Goal: Task Accomplishment & Management: Complete application form

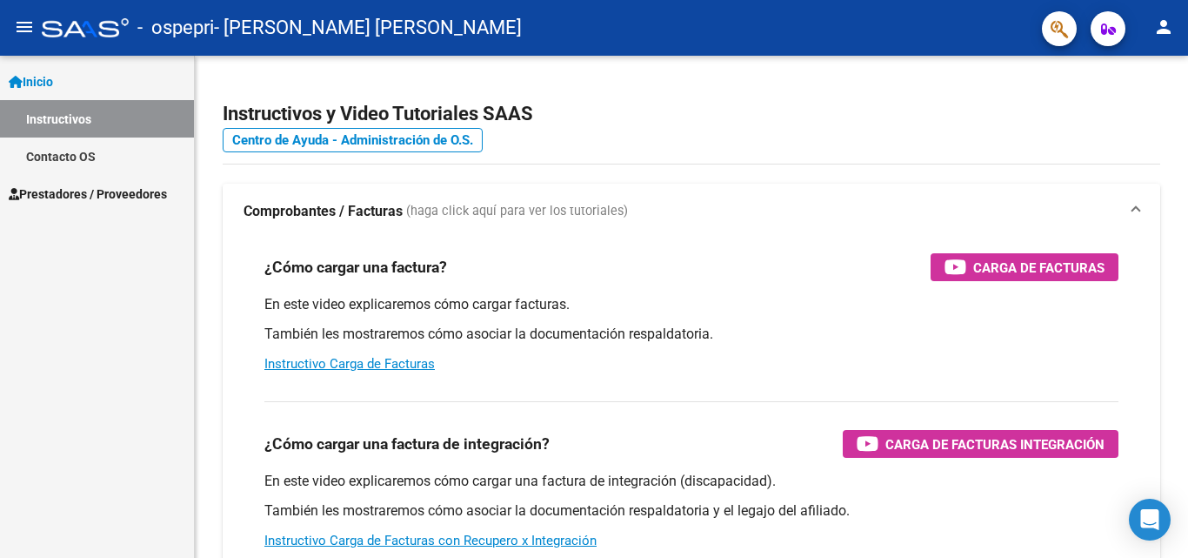
click at [111, 205] on link "Prestadores / Proveedores" at bounding box center [97, 193] width 194 height 37
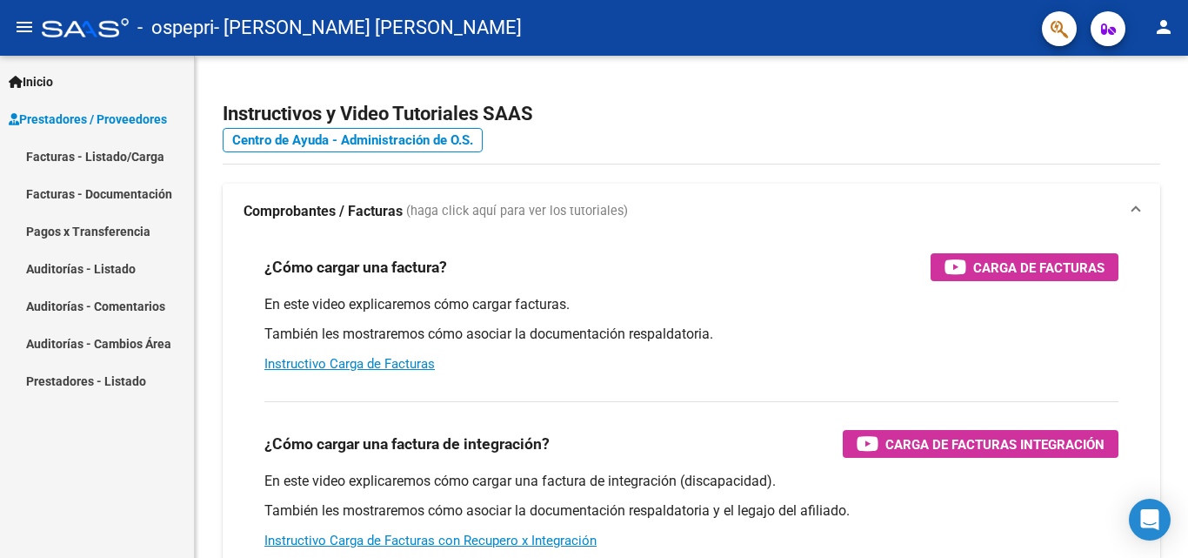
click at [108, 171] on link "Facturas - Listado/Carga" at bounding box center [97, 155] width 194 height 37
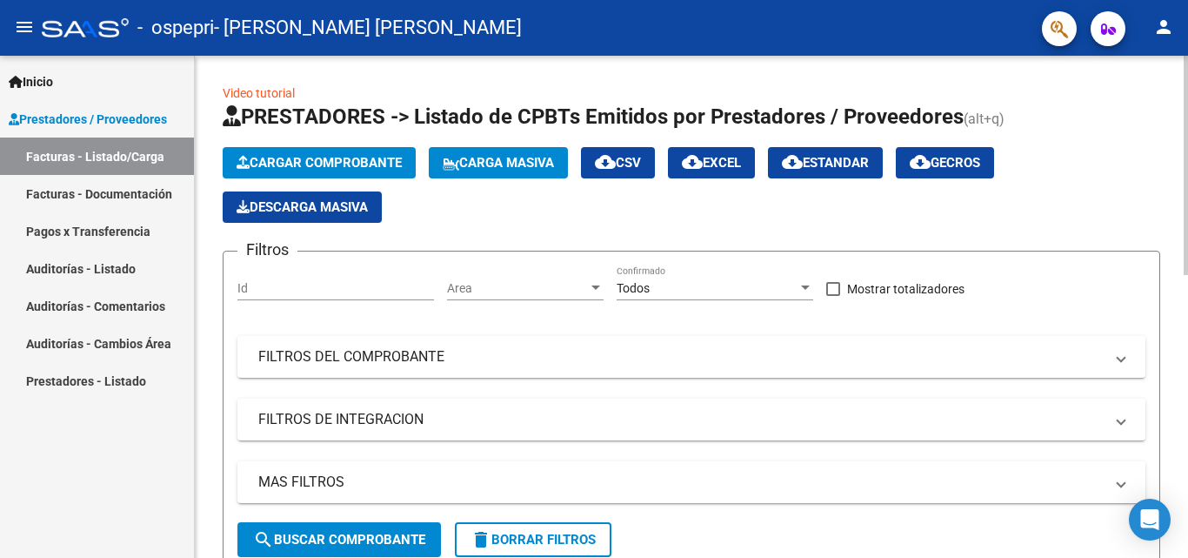
click at [357, 162] on span "Cargar Comprobante" at bounding box center [319, 163] width 165 height 16
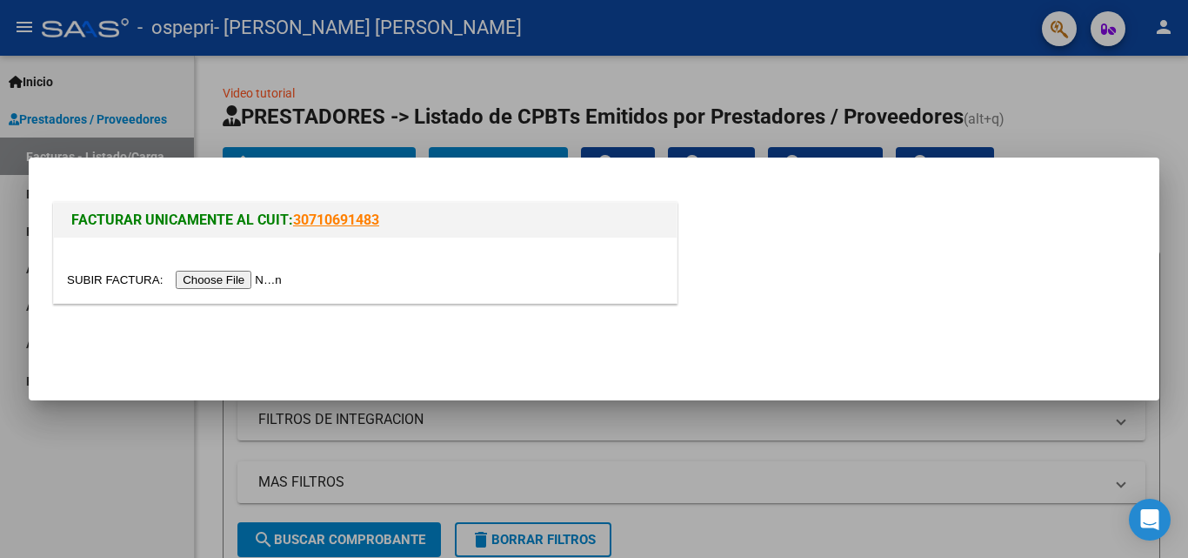
click at [270, 278] on input "file" at bounding box center [177, 280] width 220 height 18
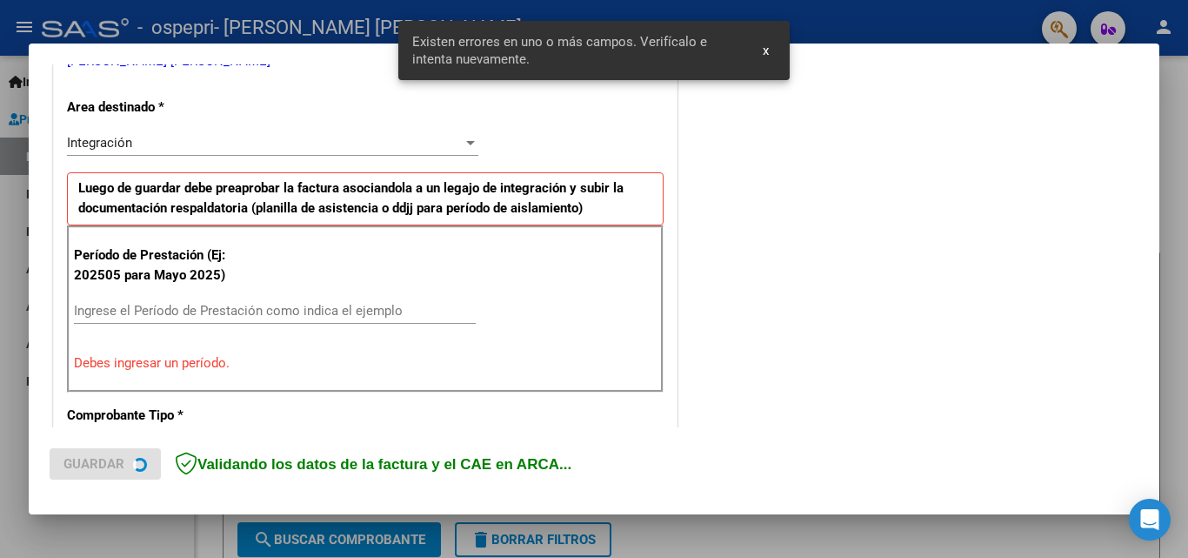
scroll to position [392, 0]
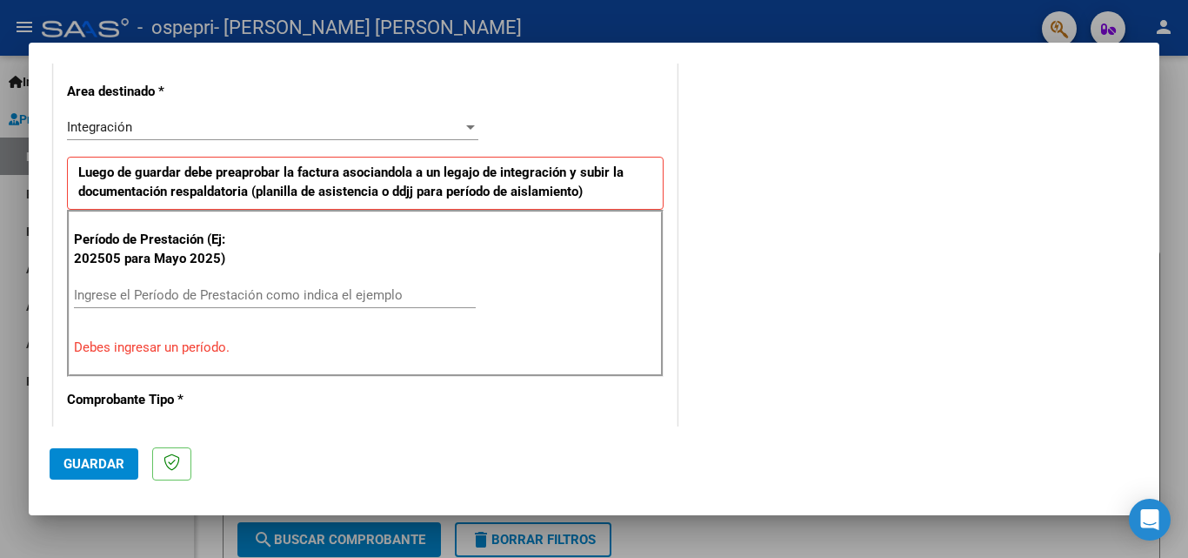
click at [372, 282] on div "Ingrese el Período de Prestación como indica el ejemplo" at bounding box center [275, 295] width 402 height 26
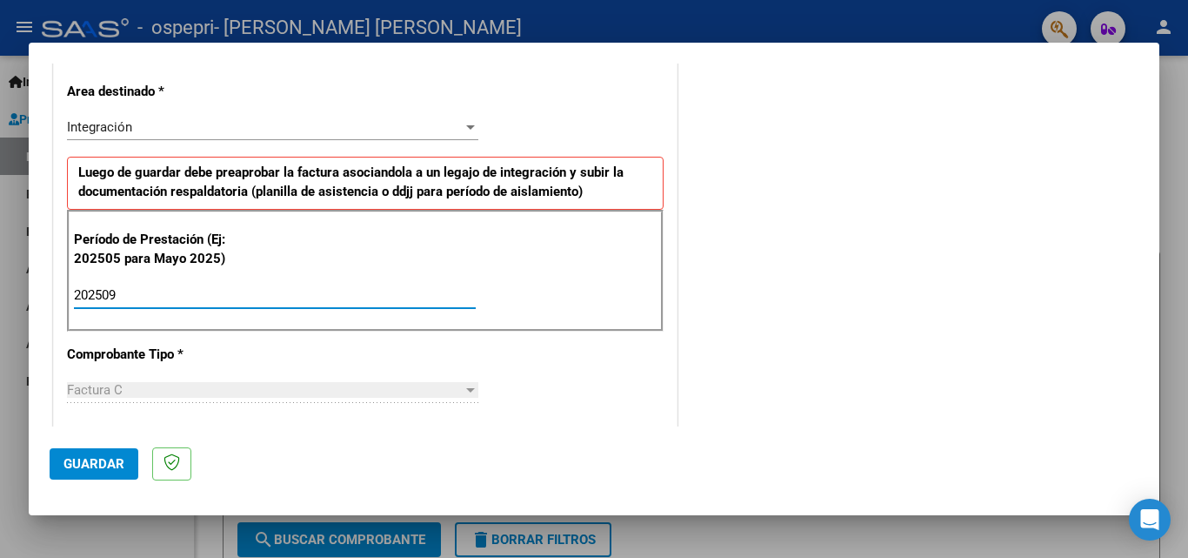
type input "202509"
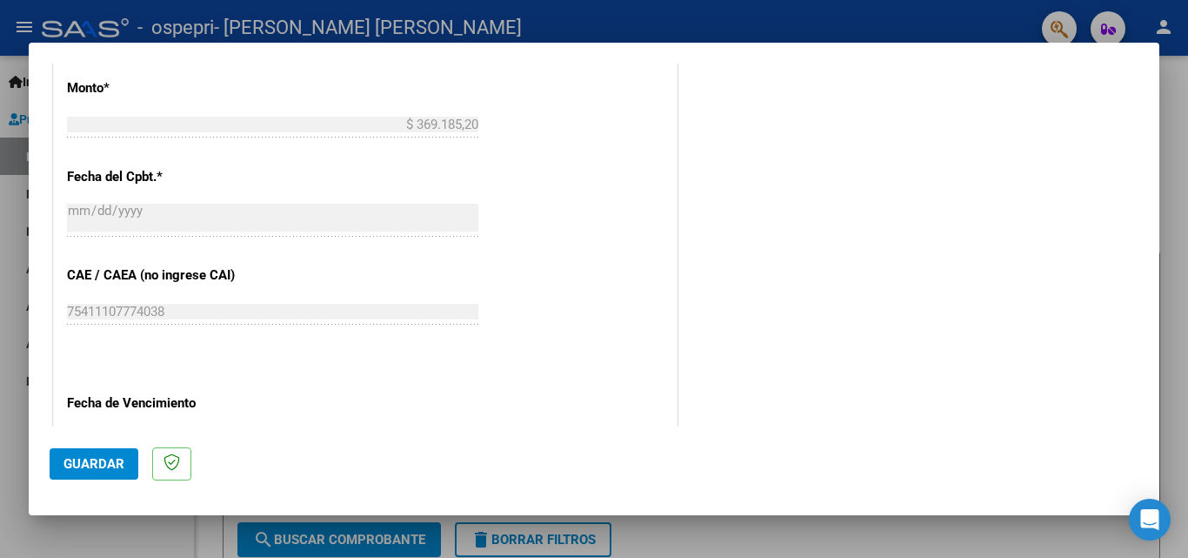
scroll to position [890, 0]
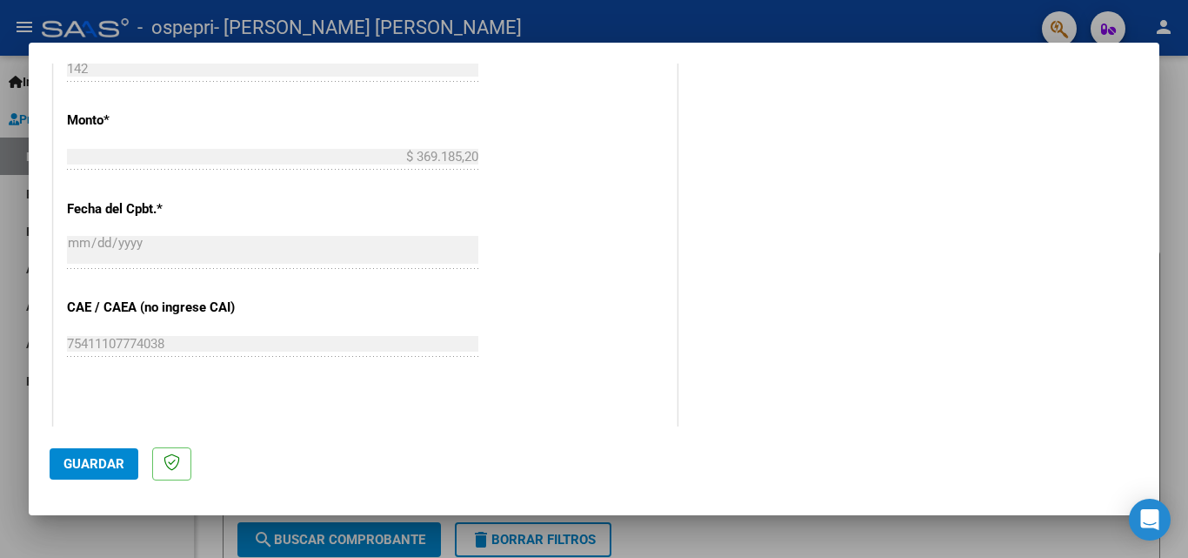
click at [87, 466] on span "Guardar" at bounding box center [94, 464] width 61 height 16
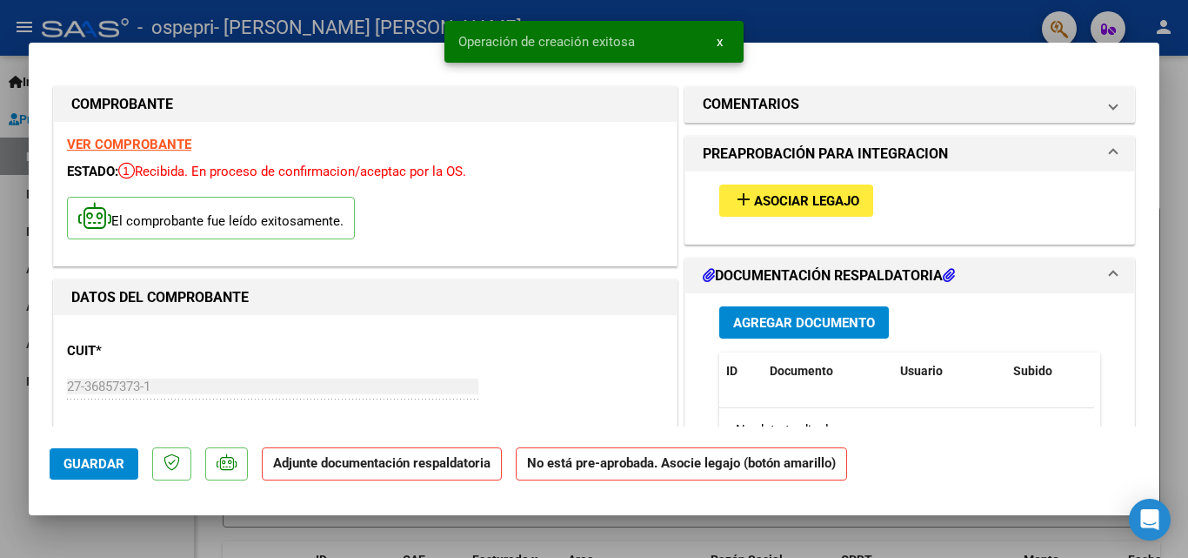
click at [817, 205] on span "Asociar Legajo" at bounding box center [806, 201] width 105 height 16
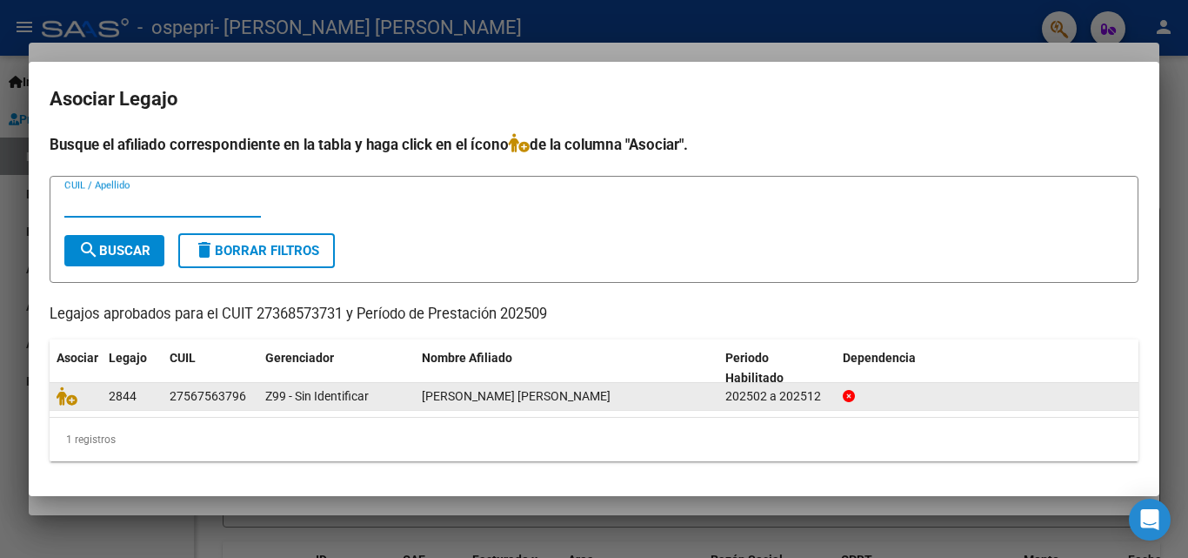
click at [599, 405] on div "[PERSON_NAME] [PERSON_NAME]" at bounding box center [567, 396] width 290 height 20
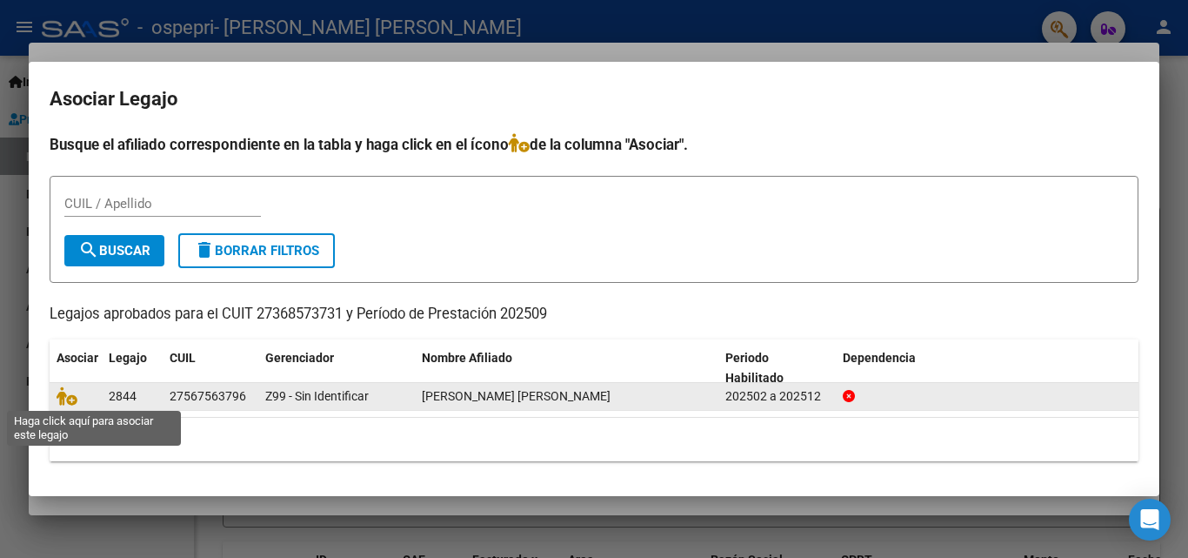
click at [67, 406] on div at bounding box center [76, 396] width 38 height 20
click at [67, 397] on icon at bounding box center [67, 395] width 21 height 19
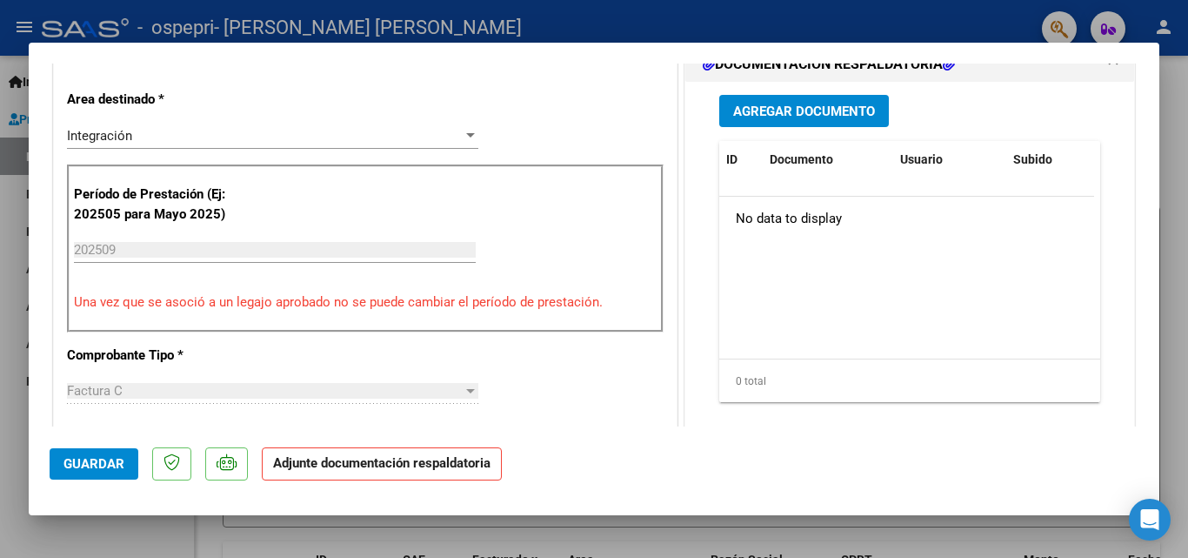
scroll to position [221, 0]
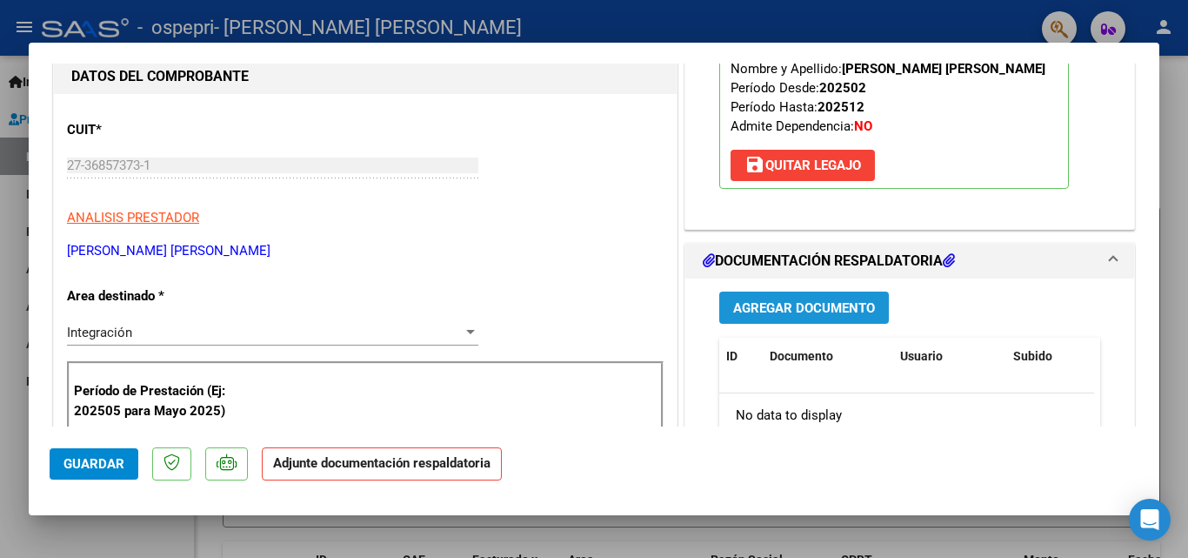
click at [779, 296] on button "Agregar Documento" at bounding box center [805, 307] width 170 height 32
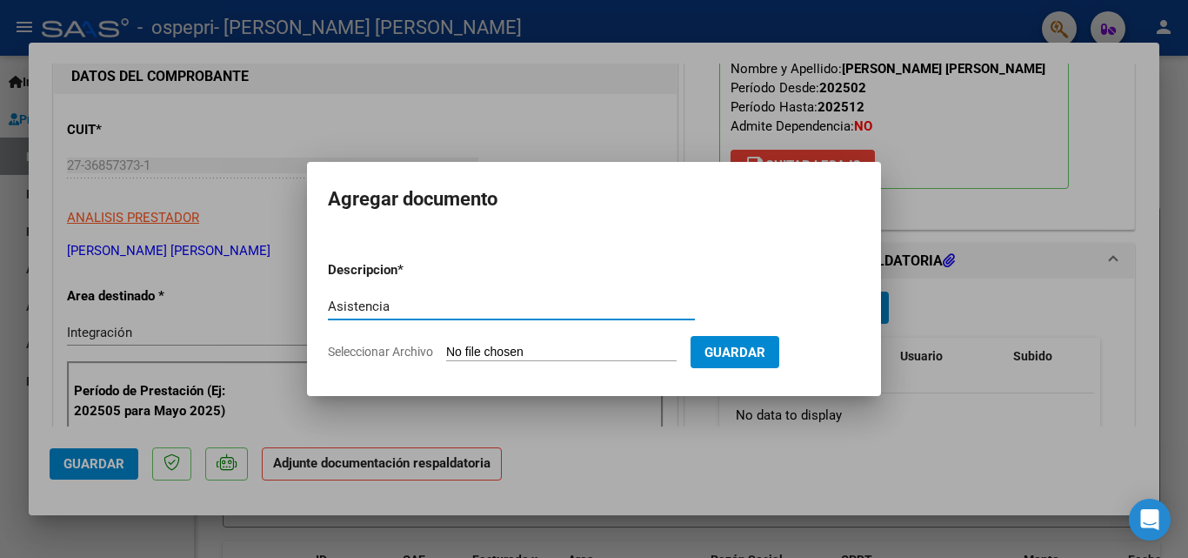
type input "Asistencia"
click at [677, 351] on input "Seleccionar Archivo" at bounding box center [561, 353] width 231 height 17
click at [470, 338] on form "Descripcion * Asistencia Escriba aquí una descripcion Seleccionar Archivo Guard…" at bounding box center [594, 310] width 532 height 127
click at [470, 352] on input "Seleccionar Archivo" at bounding box center [561, 353] width 231 height 17
type input "C:\fakepath\Adobe Scan [DATE] (1).pdf"
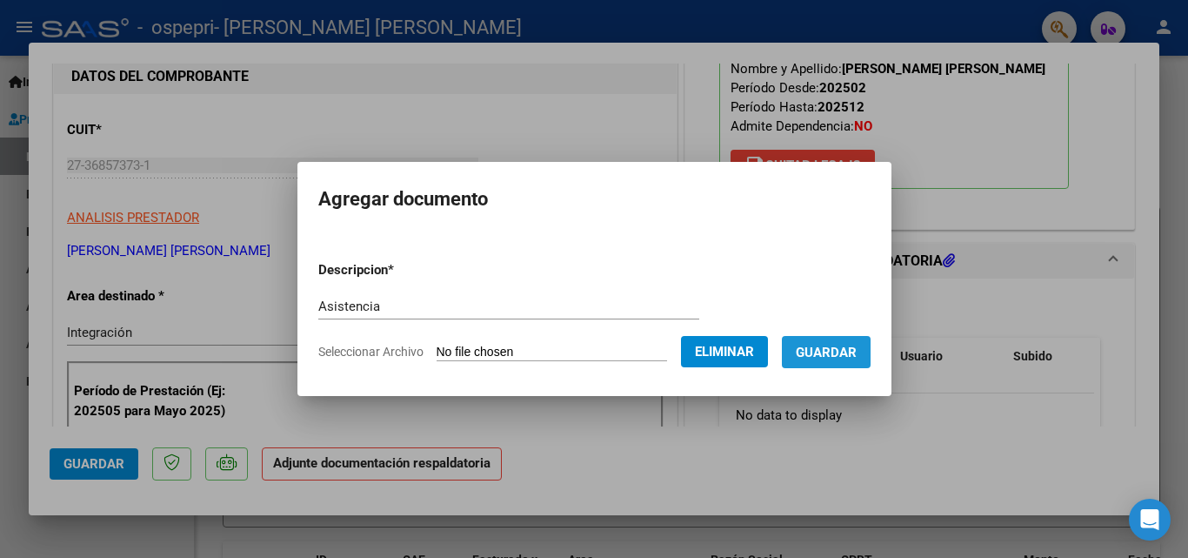
click at [849, 355] on span "Guardar" at bounding box center [826, 353] width 61 height 16
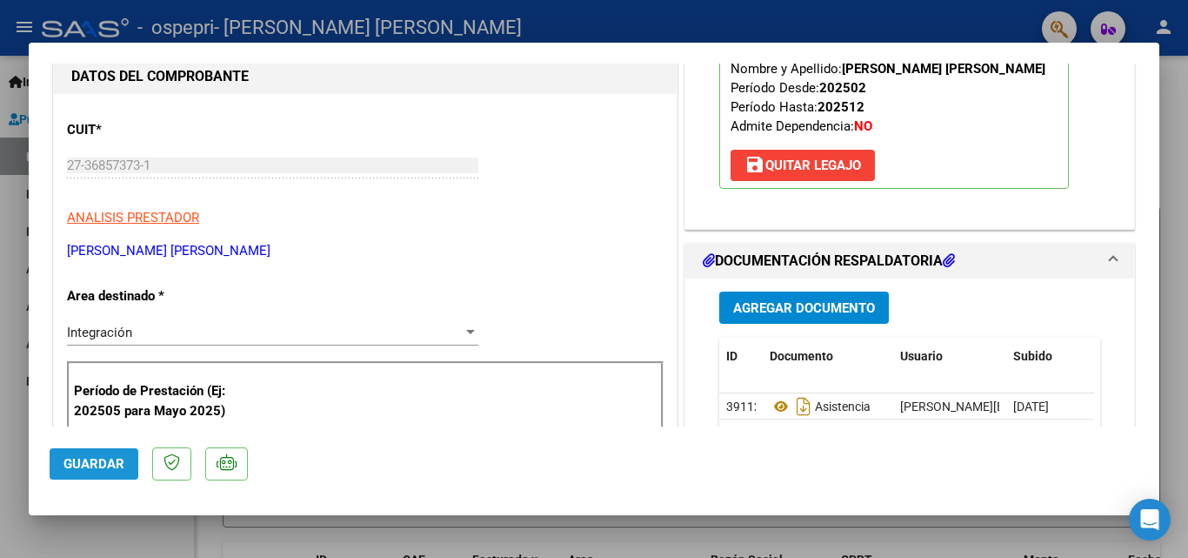
click at [73, 457] on span "Guardar" at bounding box center [94, 464] width 61 height 16
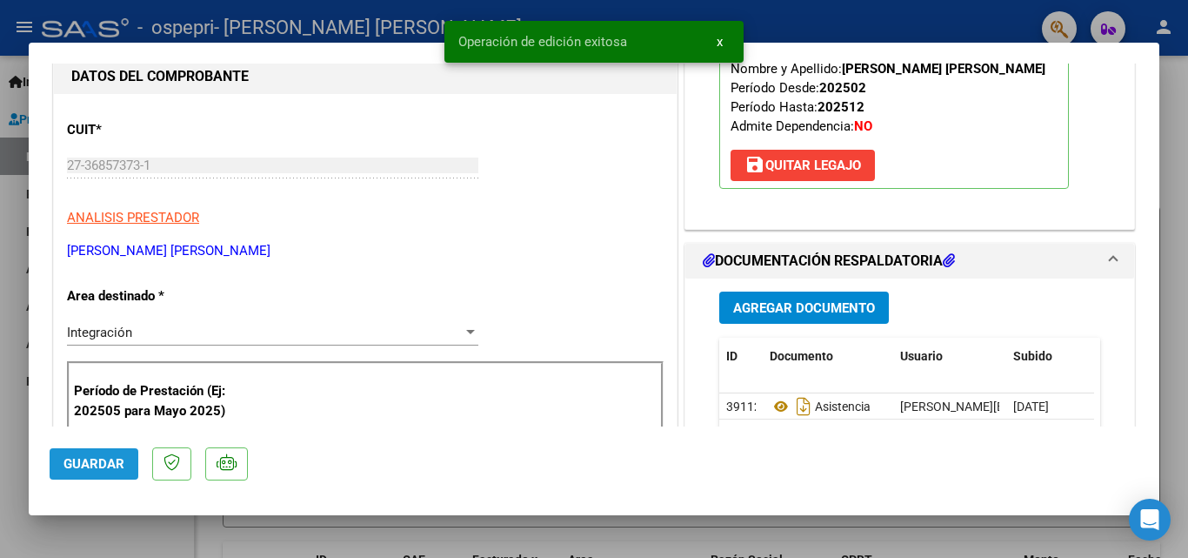
click at [128, 465] on button "Guardar" at bounding box center [94, 463] width 89 height 31
